Goal: Information Seeking & Learning: Learn about a topic

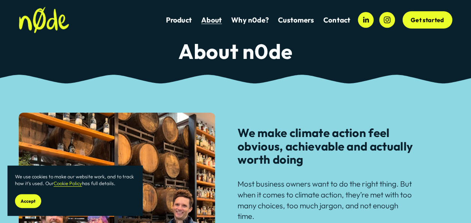
click at [306, 20] on span "Customers" at bounding box center [296, 20] width 36 height 9
click at [257, 21] on link "Why n0de?" at bounding box center [249, 20] width 37 height 10
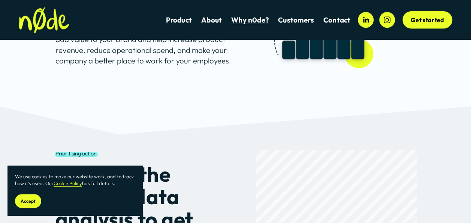
scroll to position [487, 0]
click at [181, 19] on link "Product" at bounding box center [179, 20] width 26 height 10
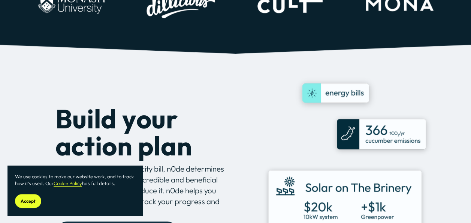
scroll to position [375, 0]
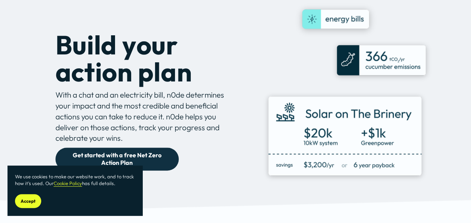
click at [21, 200] on span "Accept" at bounding box center [28, 201] width 15 height 6
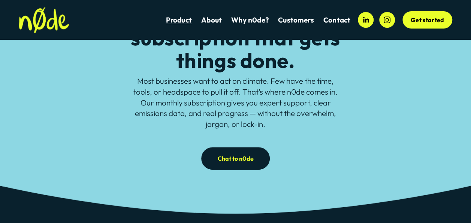
scroll to position [0, 0]
